Goal: Task Accomplishment & Management: Manage account settings

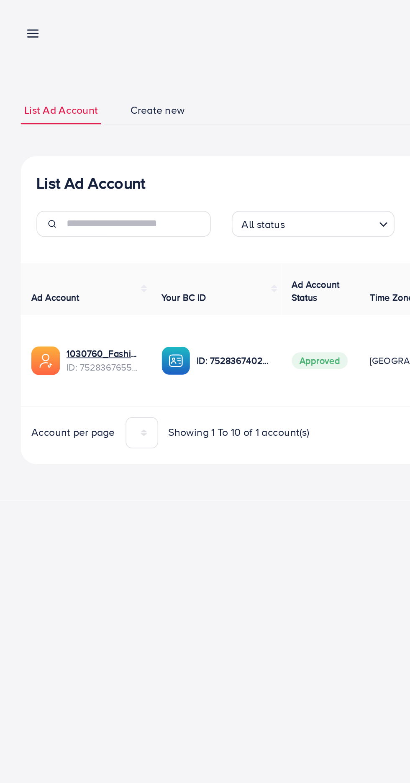
scroll to position [0, 113]
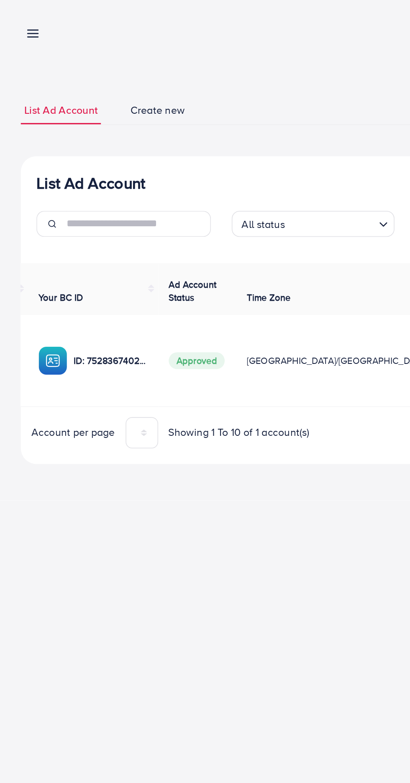
scroll to position [0, 113]
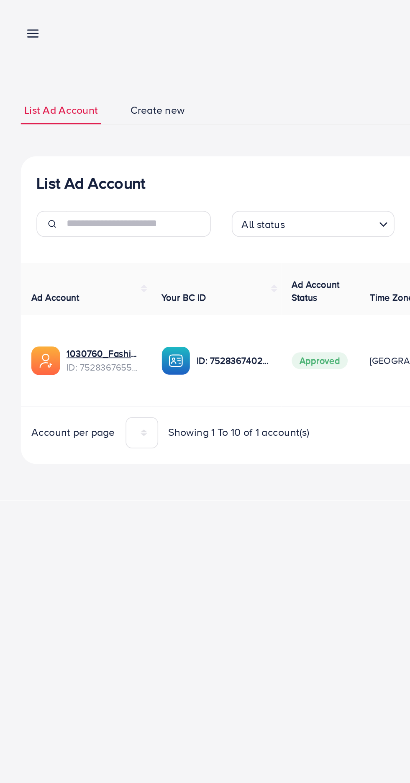
scroll to position [0, 120]
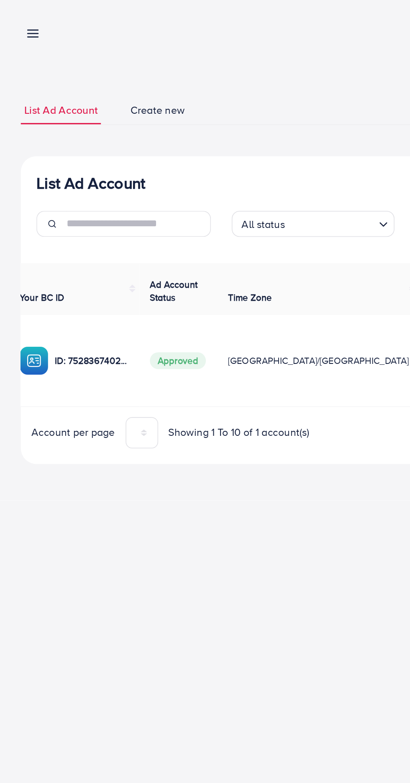
scroll to position [0, 120]
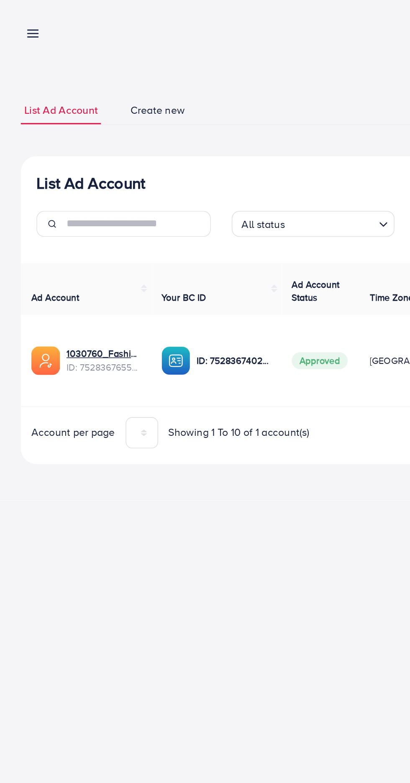
scroll to position [0, 122]
